Goal: Task Accomplishment & Management: Manage account settings

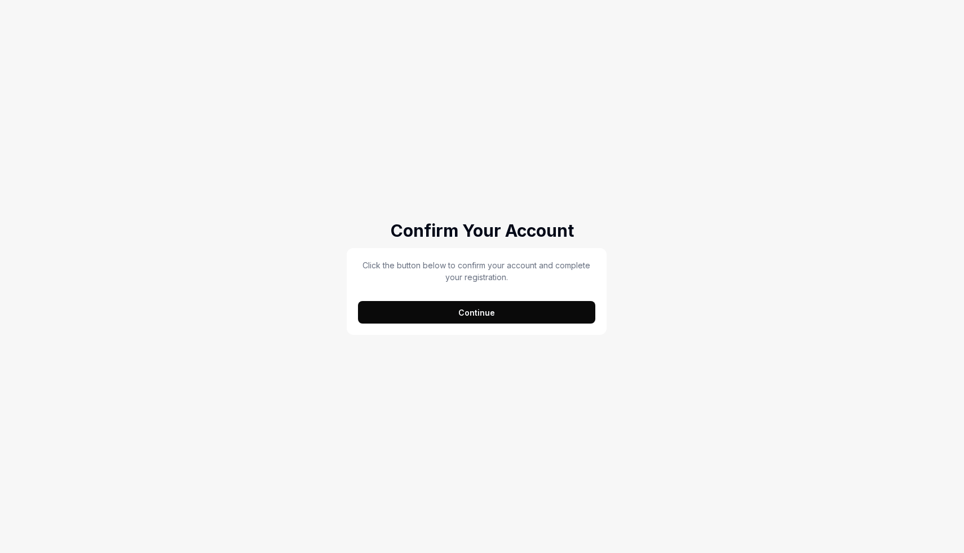
click at [475, 317] on button "Continue" at bounding box center [476, 312] width 237 height 23
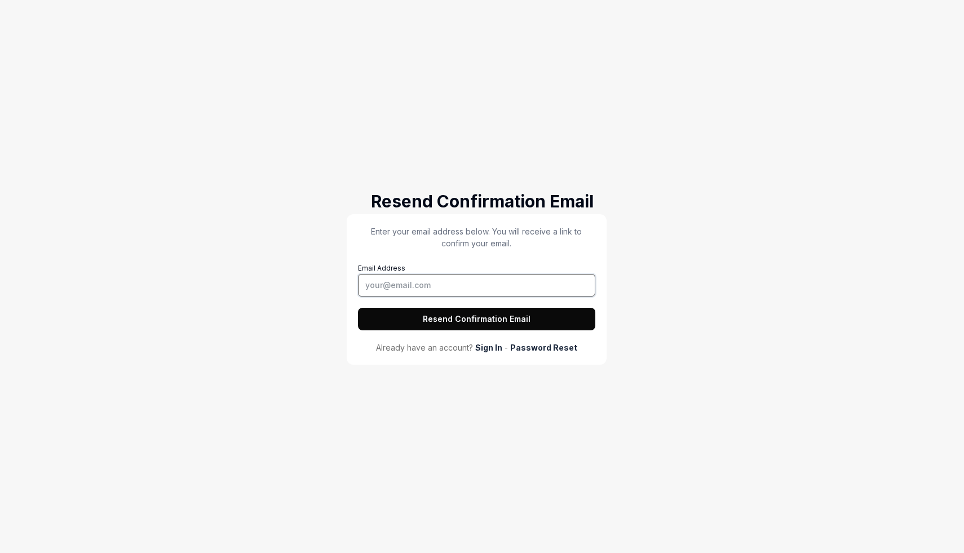
click at [484, 280] on input "Email Address" at bounding box center [476, 285] width 237 height 23
type input "[EMAIL_ADDRESS][DOMAIN_NAME]"
click at [475, 316] on button "Resend Confirmation Email" at bounding box center [476, 319] width 237 height 23
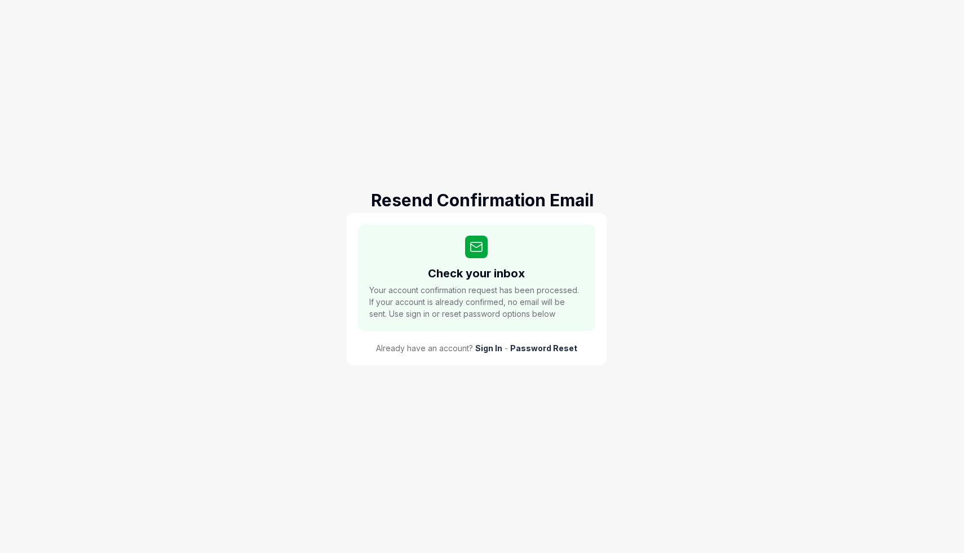
click at [486, 348] on link "Sign In" at bounding box center [488, 348] width 27 height 12
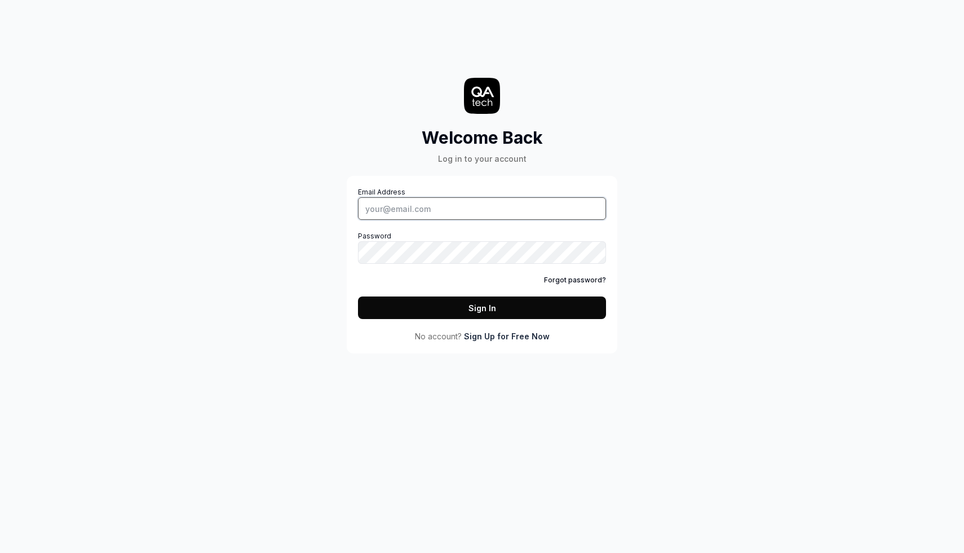
click at [405, 215] on input "Email Address" at bounding box center [482, 208] width 248 height 23
type input "[EMAIL_ADDRESS][DOMAIN_NAME]"
click at [460, 326] on div "Email Address [EMAIL_ADDRESS][DOMAIN_NAME] Password Forgot password? Sign In No…" at bounding box center [482, 264] width 248 height 155
click at [460, 314] on button "Sign In" at bounding box center [482, 307] width 248 height 23
